Goal: Information Seeking & Learning: Learn about a topic

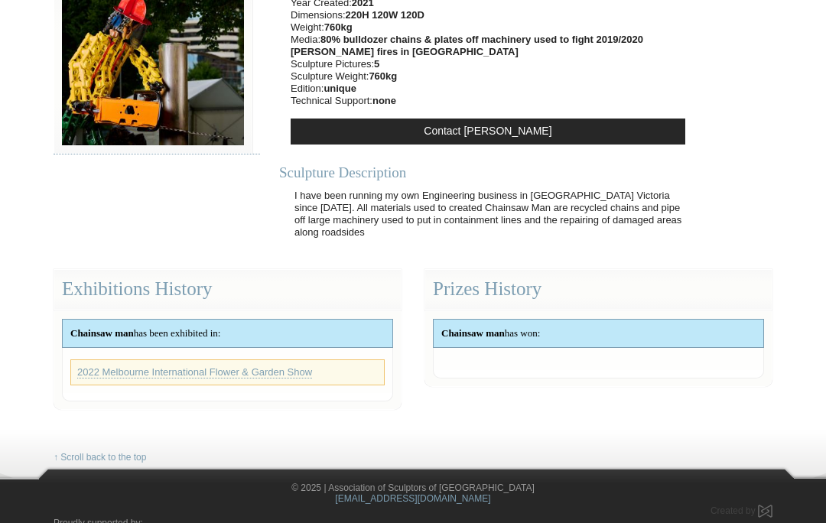
scroll to position [209, 0]
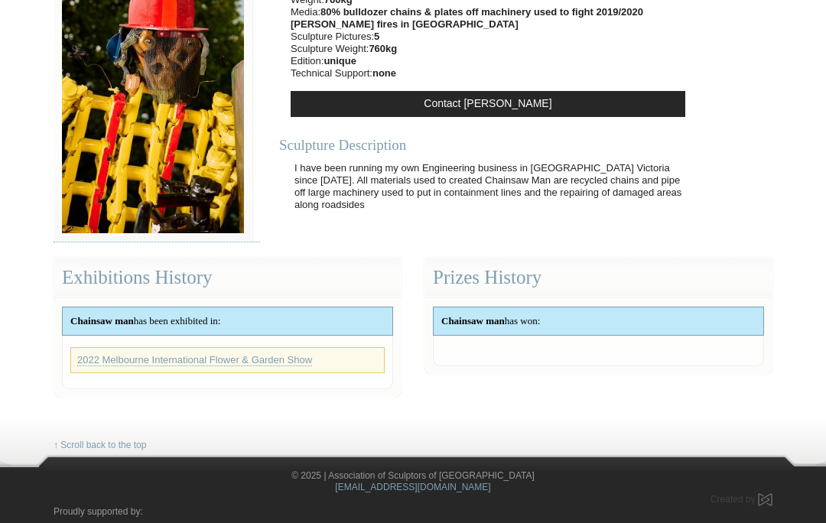
click at [613, 327] on div "Chainsaw man has won:" at bounding box center [598, 321] width 330 height 28
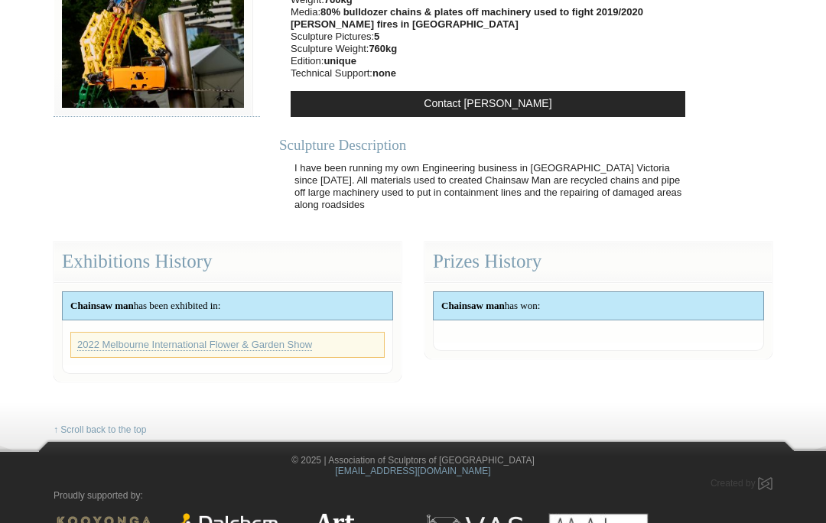
click at [574, 313] on div "Chainsaw man has won:" at bounding box center [598, 306] width 330 height 28
click at [305, 347] on link "2022 Melbourne International Flower & Garden Show" at bounding box center [194, 345] width 235 height 12
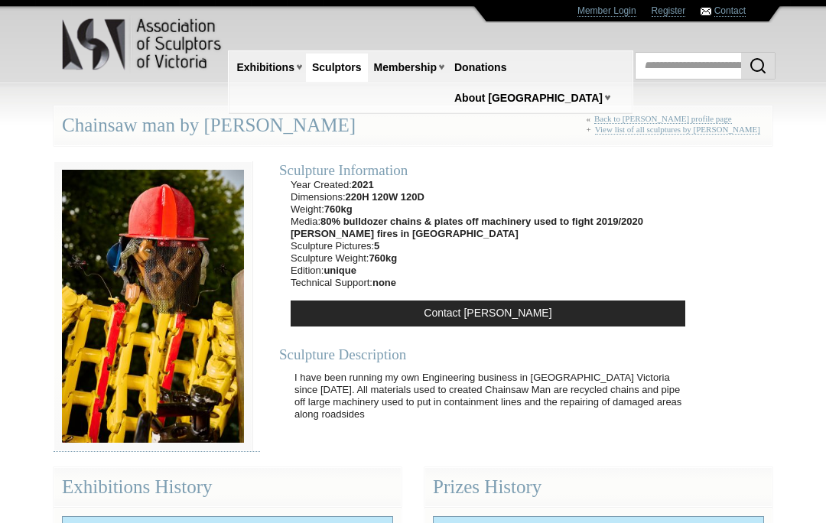
click at [175, 369] on section "Sculpture Information Year Created: 2021 Dimensions: 220H 120W 120D Weight: 760…" at bounding box center [413, 299] width 742 height 306
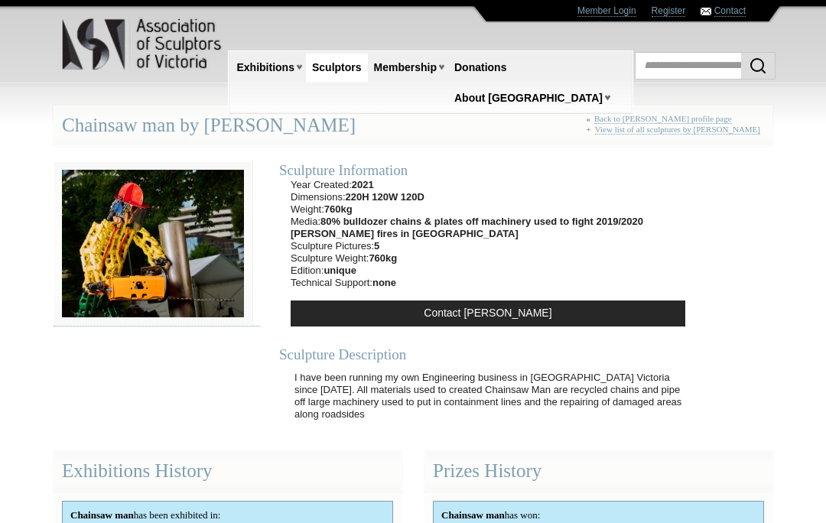
click at [202, 259] on img at bounding box center [153, 243] width 199 height 164
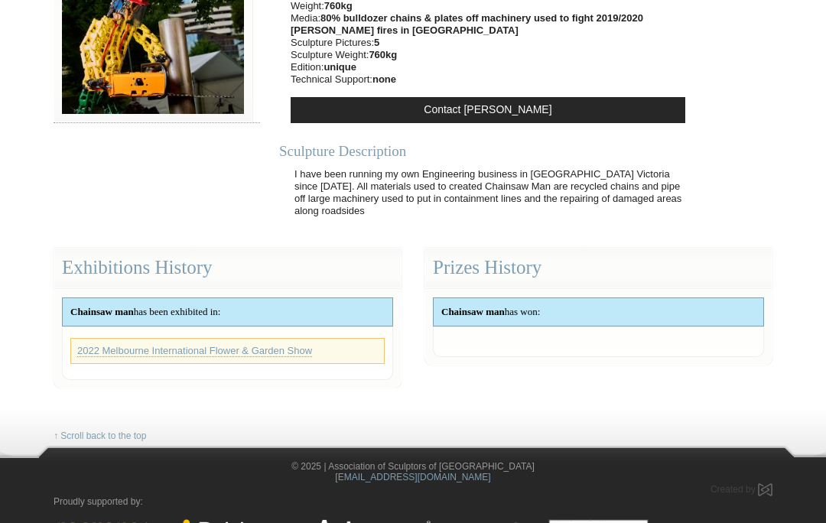
scroll to position [209, 0]
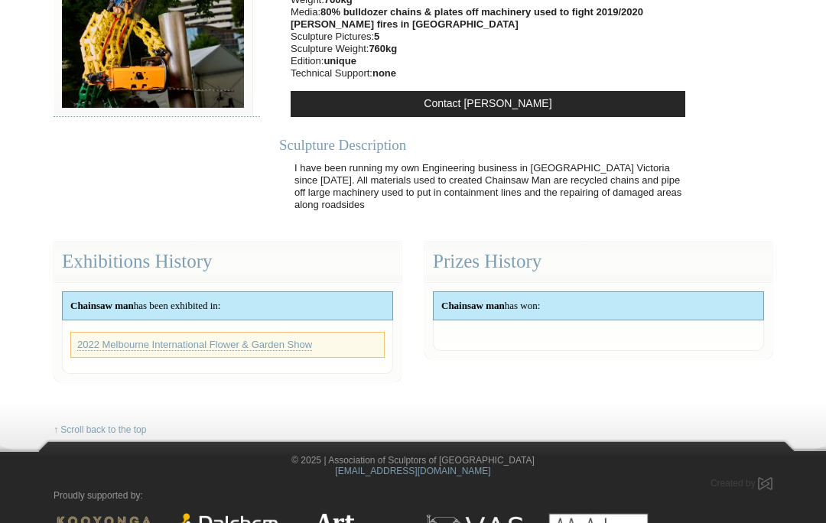
click at [627, 388] on div "↑ Scroll back to the top © 2025 | Association of Sculptors of Victoria mail@scu…" at bounding box center [413, 484] width 742 height 196
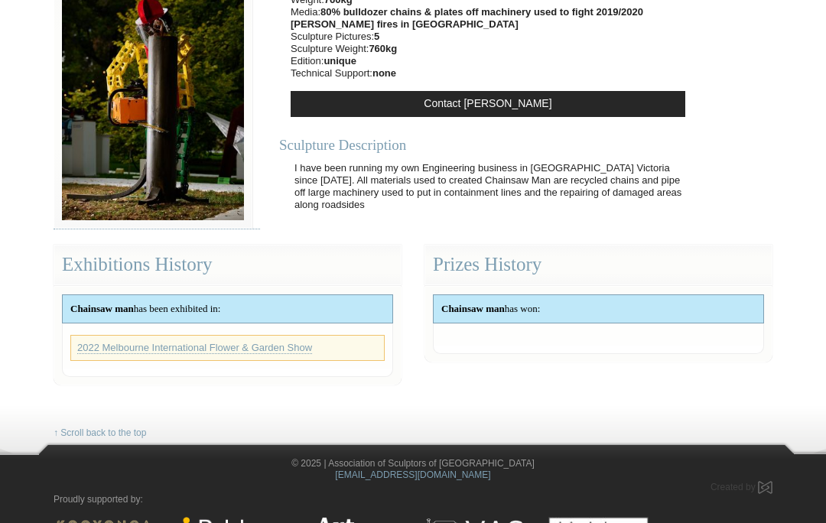
scroll to position [0, 0]
